Goal: Find specific page/section: Find specific page/section

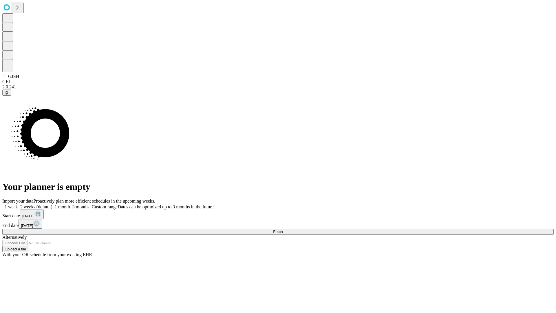
click at [283, 230] on span "Fetch" at bounding box center [278, 232] width 10 height 4
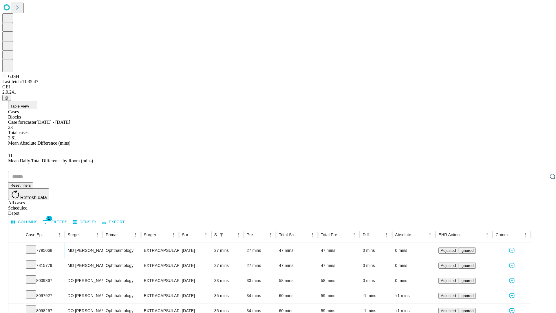
click at [34, 246] on icon at bounding box center [31, 249] width 6 height 6
